Goal: Task Accomplishment & Management: Use online tool/utility

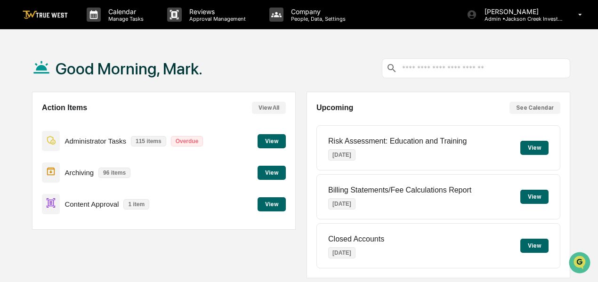
click at [277, 202] on button "View" at bounding box center [272, 204] width 28 height 14
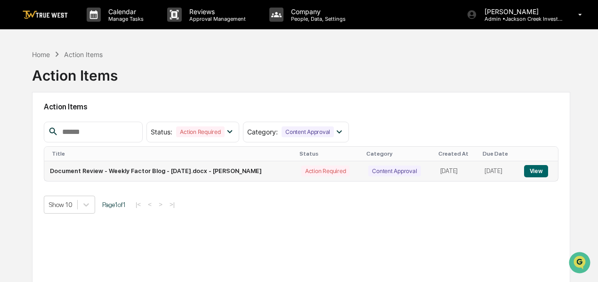
click at [542, 173] on button "View" at bounding box center [537, 171] width 24 height 12
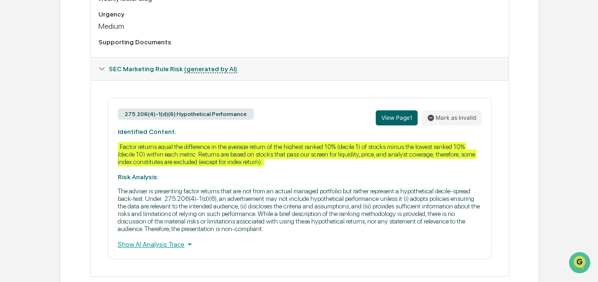
scroll to position [381, 0]
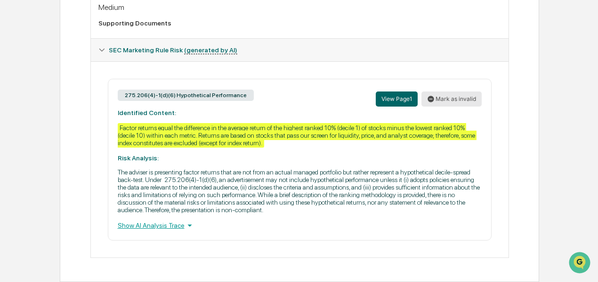
click at [443, 96] on button "Mark as invalid" at bounding box center [452, 98] width 60 height 15
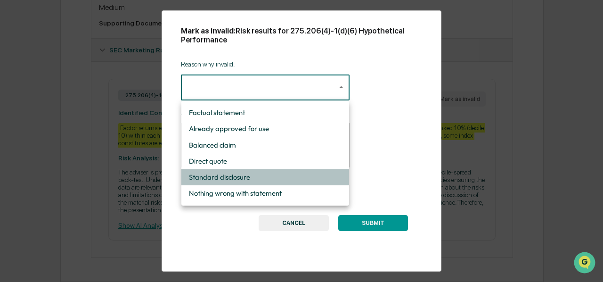
click at [227, 176] on li "Standard disclosure" at bounding box center [265, 177] width 168 height 16
type input "**********"
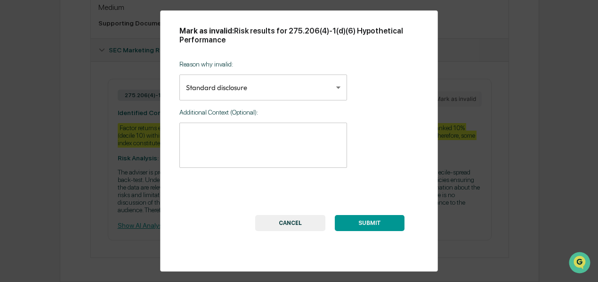
click at [382, 220] on button "SUBMIT" at bounding box center [370, 223] width 70 height 16
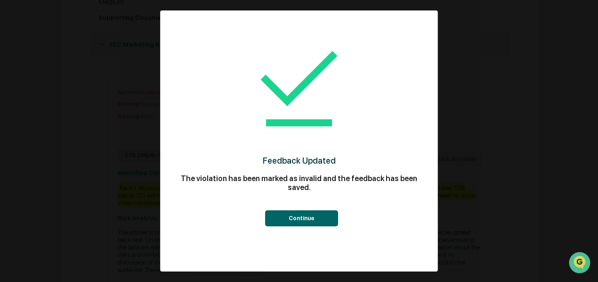
click at [313, 215] on button "Continue" at bounding box center [301, 218] width 73 height 16
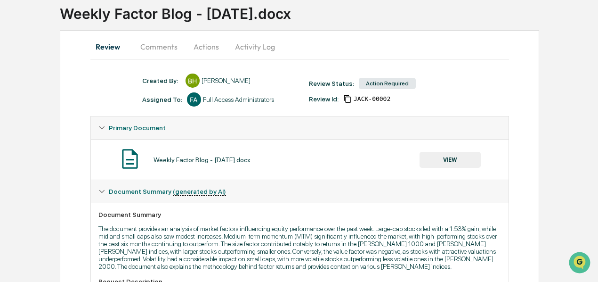
scroll to position [47, 0]
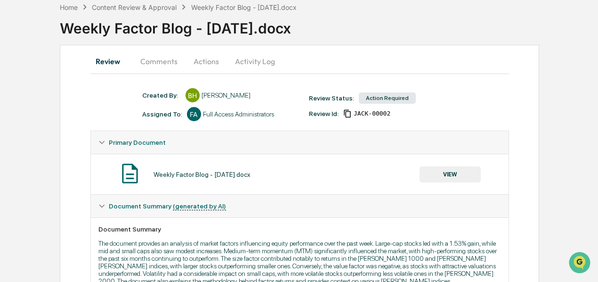
click at [198, 60] on button "Actions" at bounding box center [206, 61] width 42 height 23
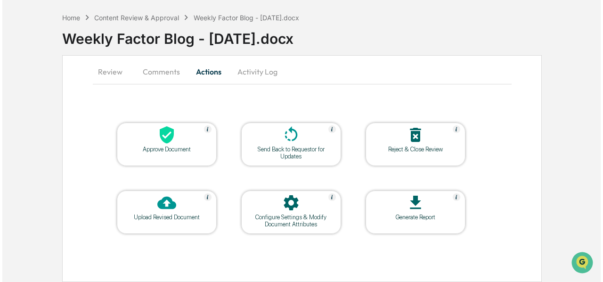
scroll to position [36, 0]
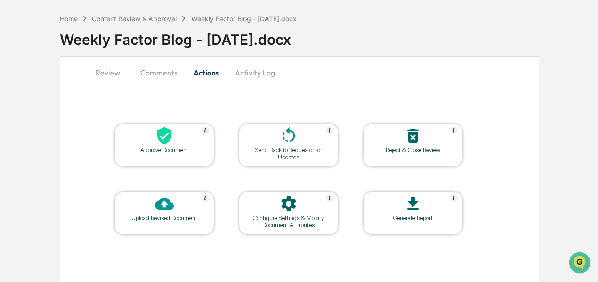
click at [163, 134] on icon at bounding box center [164, 135] width 14 height 17
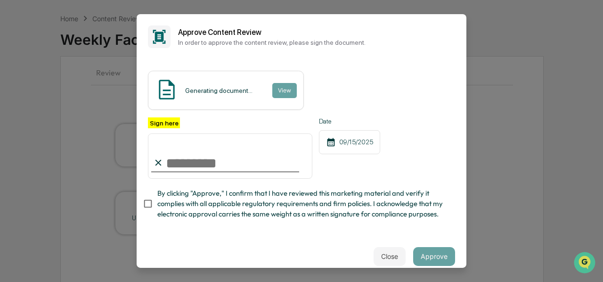
click at [197, 165] on input "Sign here" at bounding box center [230, 155] width 164 height 45
type input "**********"
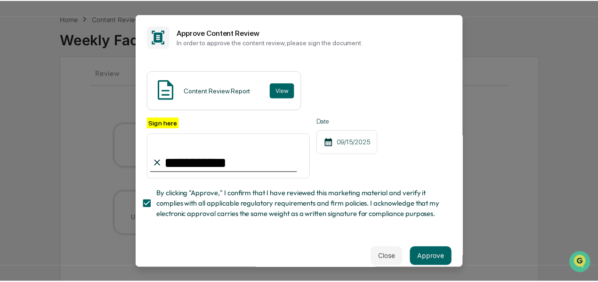
scroll to position [22, 0]
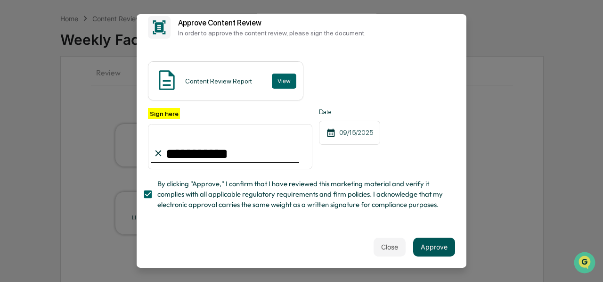
click at [439, 243] on button "Approve" at bounding box center [434, 246] width 42 height 19
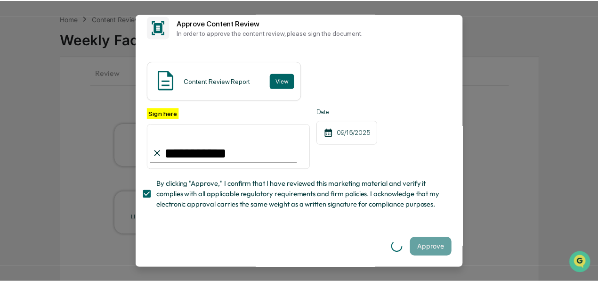
scroll to position [0, 0]
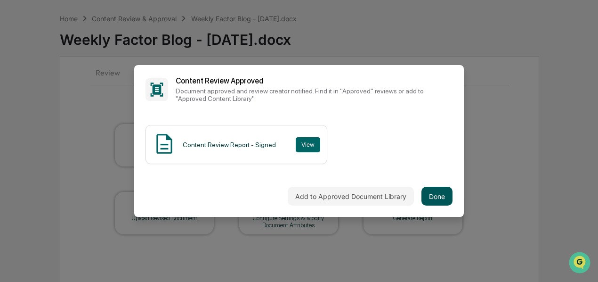
click at [438, 196] on button "Done" at bounding box center [437, 196] width 31 height 19
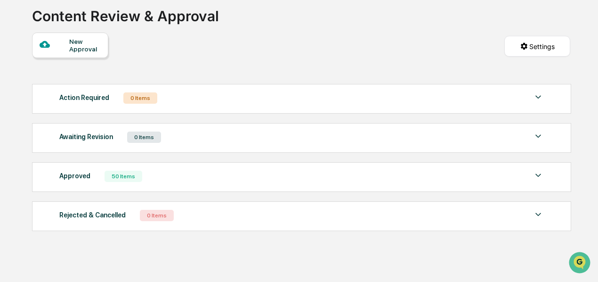
scroll to position [66, 0]
